Goal: Information Seeking & Learning: Learn about a topic

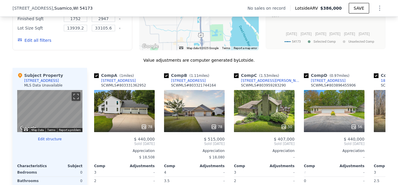
scroll to position [506, 0]
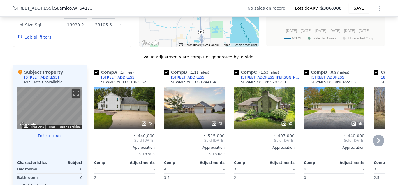
click at [379, 142] on icon at bounding box center [379, 140] width 4 height 6
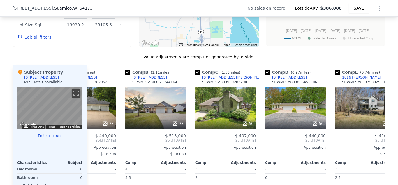
scroll to position [0, 140]
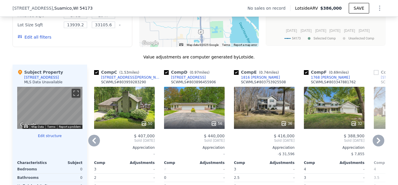
click at [379, 142] on icon at bounding box center [379, 140] width 4 height 6
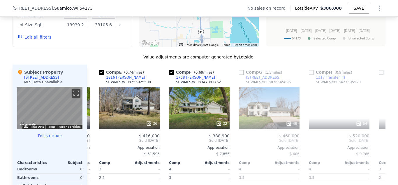
scroll to position [0, 280]
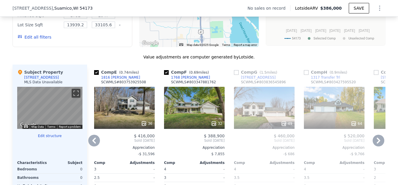
click at [379, 142] on icon at bounding box center [379, 140] width 4 height 6
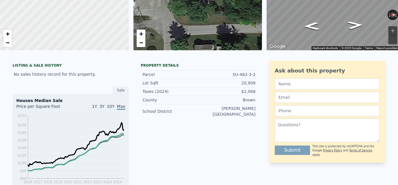
scroll to position [0, 0]
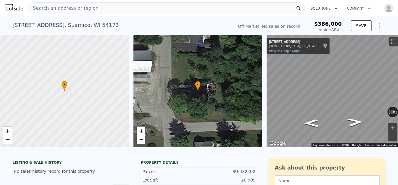
click at [72, 5] on span "Search an address or region" at bounding box center [63, 8] width 70 height 7
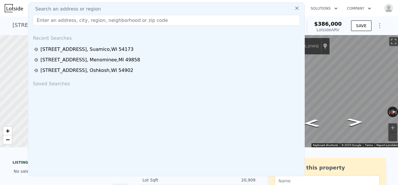
type input "[STREET_ADDRESS]"
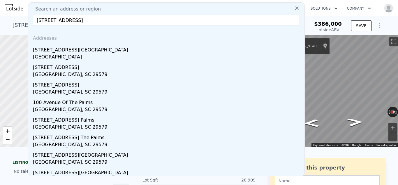
click at [146, 19] on input "[STREET_ADDRESS]" at bounding box center [166, 20] width 267 height 11
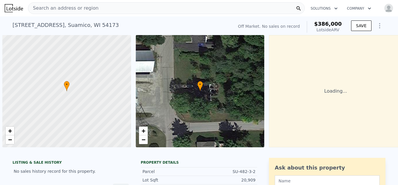
scroll to position [0, 2]
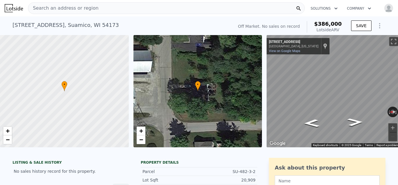
click at [45, 8] on span "Search an address or region" at bounding box center [63, 8] width 70 height 7
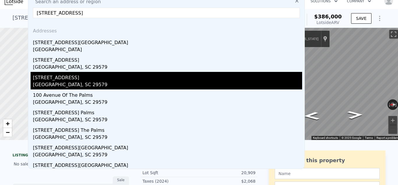
scroll to position [0, 0]
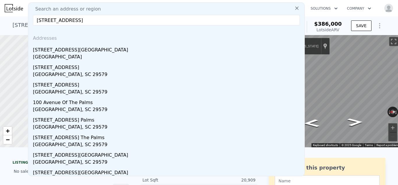
click at [46, 21] on input "[STREET_ADDRESS]" at bounding box center [166, 20] width 267 height 11
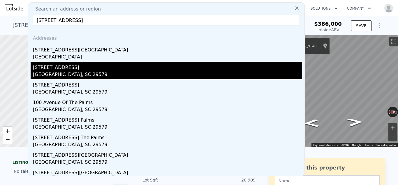
type input "[STREET_ADDRESS]"
click at [91, 72] on div "[GEOGRAPHIC_DATA], SC 29579" at bounding box center [168, 75] width 270 height 8
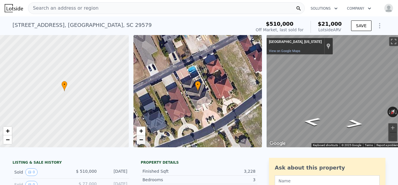
click at [139, 137] on link "−" at bounding box center [141, 139] width 9 height 9
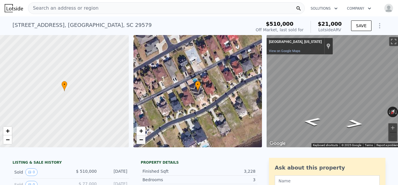
click at [139, 137] on link "−" at bounding box center [141, 139] width 9 height 9
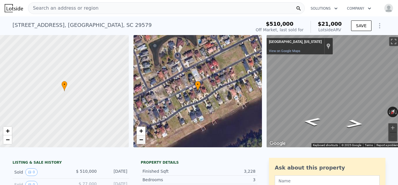
click at [139, 137] on link "−" at bounding box center [141, 139] width 9 height 9
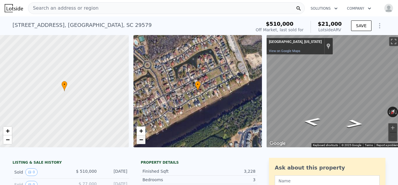
click at [139, 137] on link "−" at bounding box center [141, 139] width 9 height 9
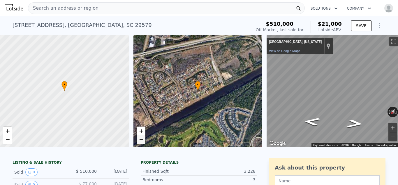
click at [139, 137] on link "−" at bounding box center [141, 139] width 9 height 9
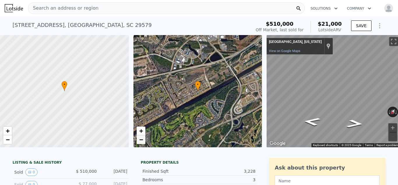
click at [139, 137] on link "−" at bounding box center [141, 139] width 9 height 9
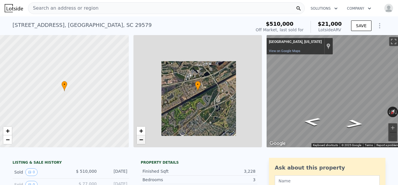
click at [139, 137] on link "−" at bounding box center [141, 139] width 9 height 9
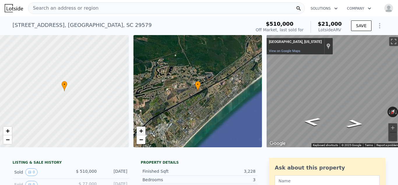
click at [139, 130] on span "+" at bounding box center [141, 130] width 4 height 7
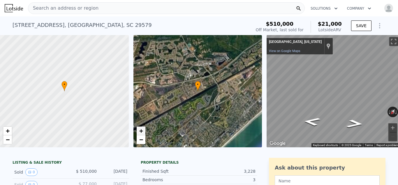
click at [139, 130] on span "+" at bounding box center [141, 130] width 4 height 7
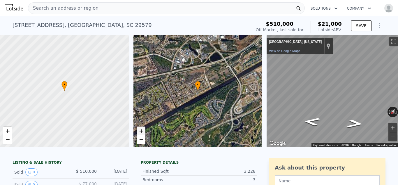
click at [139, 130] on span "+" at bounding box center [141, 130] width 4 height 7
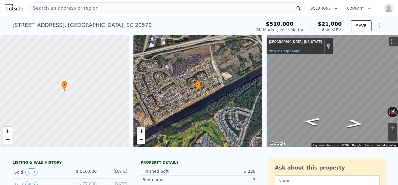
click at [139, 130] on span "+" at bounding box center [141, 130] width 4 height 7
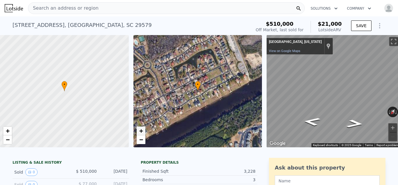
click at [139, 130] on span "+" at bounding box center [141, 130] width 4 height 7
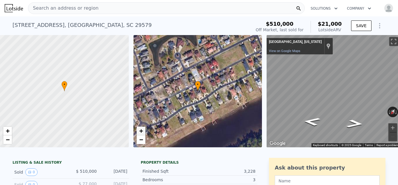
click at [139, 130] on span "+" at bounding box center [141, 130] width 4 height 7
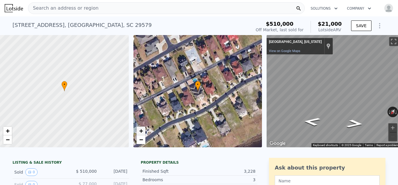
click at [139, 130] on span "+" at bounding box center [141, 130] width 4 height 7
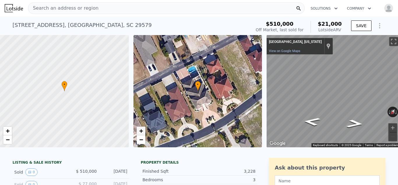
click at [139, 130] on span "+" at bounding box center [141, 130] width 4 height 7
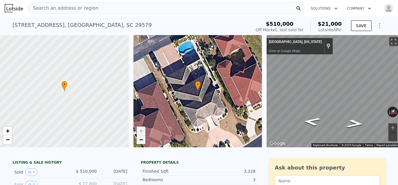
click at [142, 138] on span "−" at bounding box center [141, 139] width 4 height 7
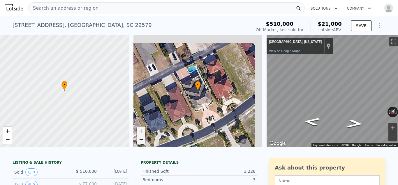
click at [142, 138] on span "−" at bounding box center [141, 139] width 4 height 7
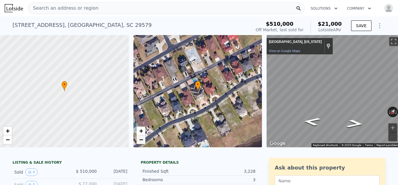
click at [142, 138] on span "−" at bounding box center [141, 139] width 4 height 7
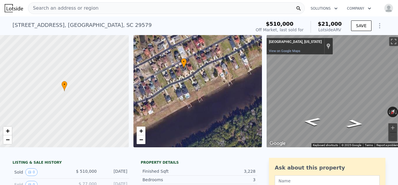
drag, startPoint x: 190, startPoint y: 130, endPoint x: 176, endPoint y: 107, distance: 26.7
click at [176, 107] on div "• + −" at bounding box center [198, 91] width 129 height 112
click at [139, 129] on span "+" at bounding box center [141, 130] width 4 height 7
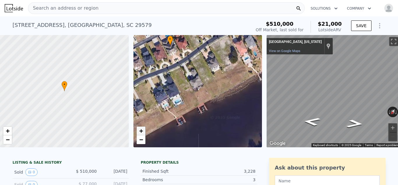
click at [139, 129] on span "+" at bounding box center [141, 130] width 4 height 7
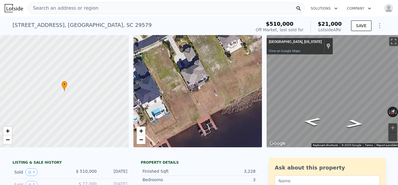
click at [73, 8] on span "Search an address or region" at bounding box center [63, 8] width 70 height 7
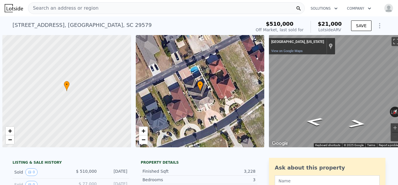
scroll to position [0, 2]
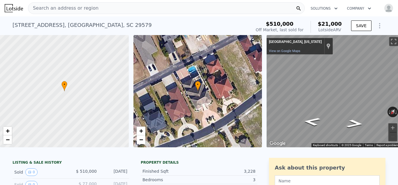
click at [83, 10] on span "Search an address or region" at bounding box center [63, 8] width 70 height 7
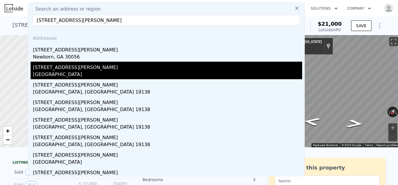
type input "161 s Johnson st"
click at [64, 67] on div "161 S Johnson St" at bounding box center [168, 66] width 270 height 9
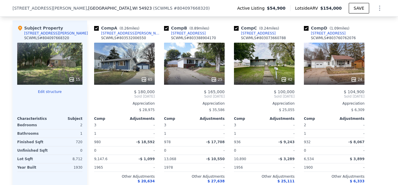
scroll to position [584, 0]
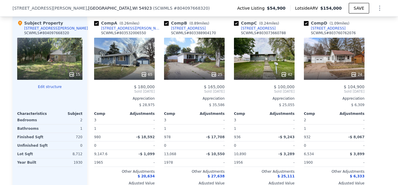
click at [356, 74] on icon at bounding box center [354, 74] width 4 height 4
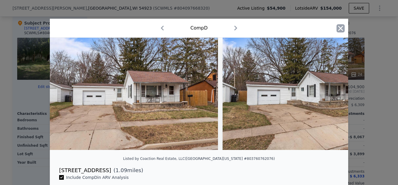
click at [341, 27] on icon "button" at bounding box center [341, 28] width 8 height 8
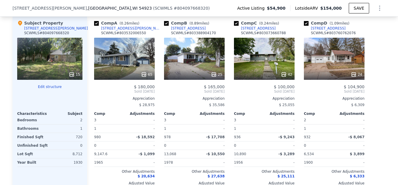
click at [353, 72] on icon at bounding box center [354, 74] width 6 height 6
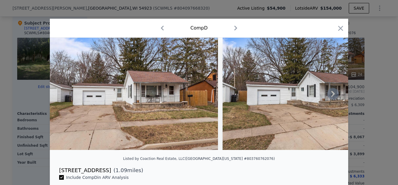
click at [338, 94] on icon at bounding box center [334, 94] width 12 height 12
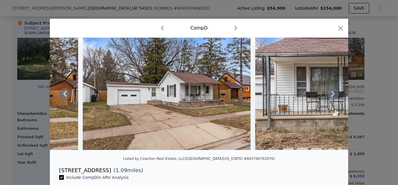
click at [337, 95] on icon at bounding box center [334, 94] width 12 height 12
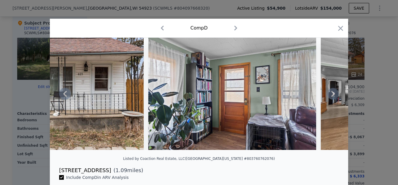
click at [337, 95] on icon at bounding box center [334, 94] width 12 height 12
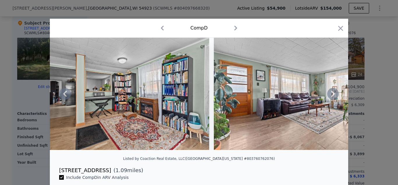
click at [337, 95] on icon at bounding box center [334, 94] width 12 height 12
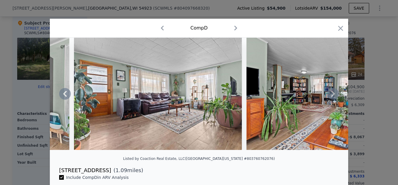
click at [337, 95] on icon at bounding box center [334, 94] width 12 height 12
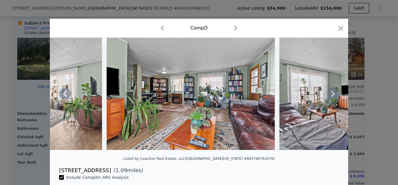
click at [337, 95] on icon at bounding box center [334, 94] width 12 height 12
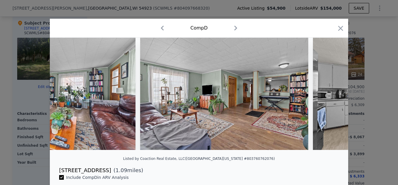
scroll to position [0, 1120]
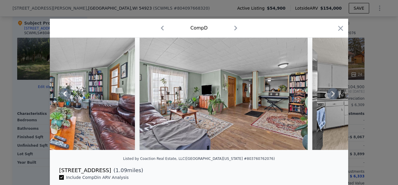
click at [332, 94] on icon at bounding box center [334, 94] width 12 height 12
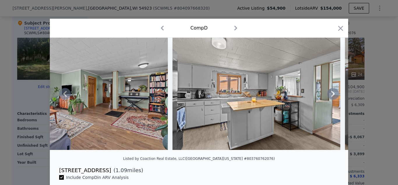
click at [332, 94] on icon at bounding box center [334, 94] width 12 height 12
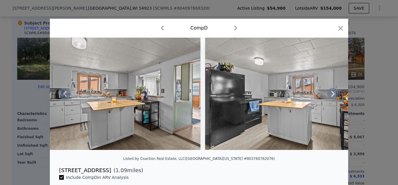
click at [332, 94] on icon at bounding box center [334, 94] width 12 height 12
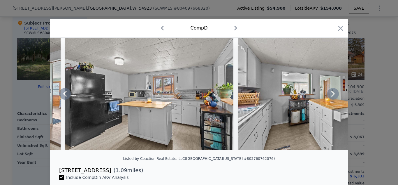
click at [332, 94] on icon at bounding box center [334, 94] width 12 height 12
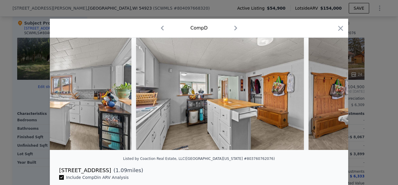
scroll to position [0, 1680]
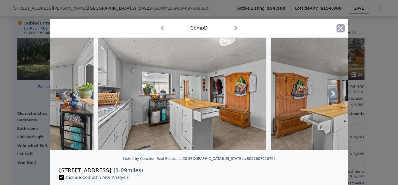
click at [340, 25] on icon "button" at bounding box center [341, 28] width 8 height 8
